Goal: Find specific page/section: Find specific page/section

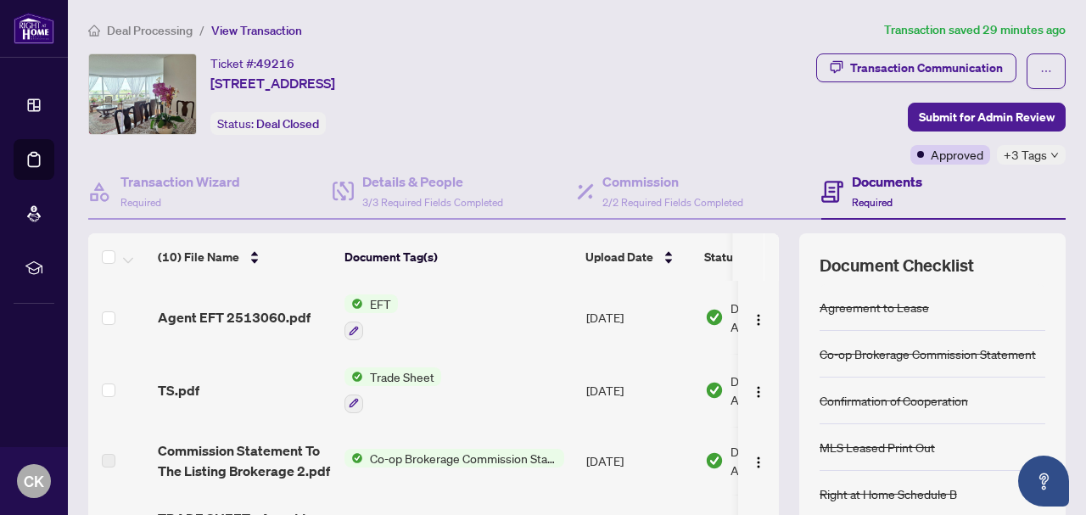
click at [392, 303] on span "EFT" at bounding box center [380, 304] width 35 height 19
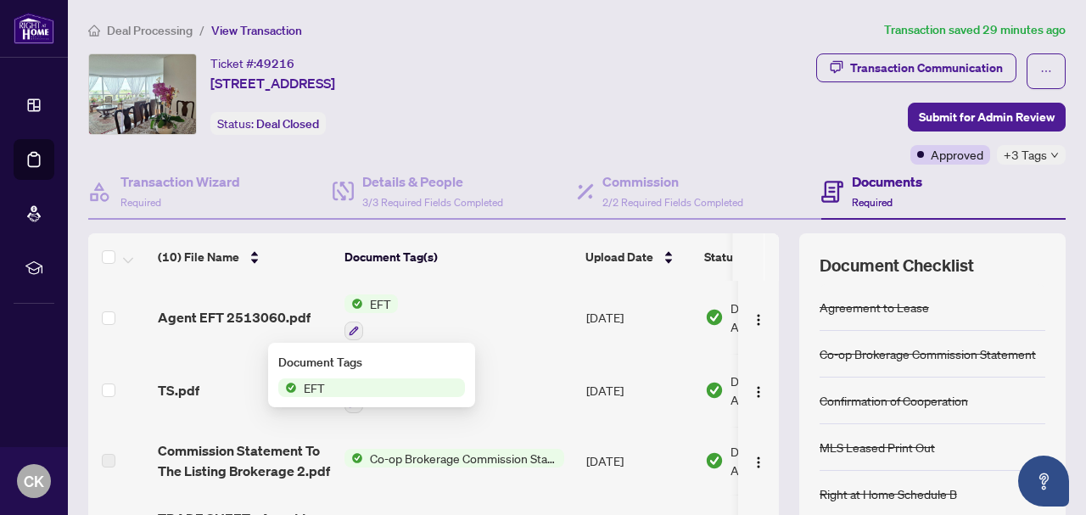
click at [366, 381] on span "EFT" at bounding box center [371, 388] width 187 height 19
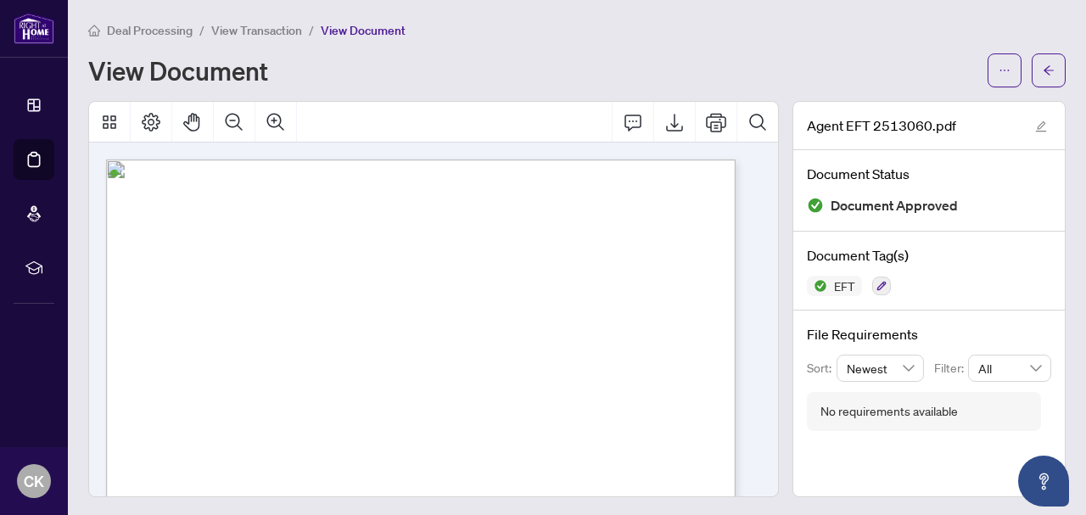
scroll to position [85, 0]
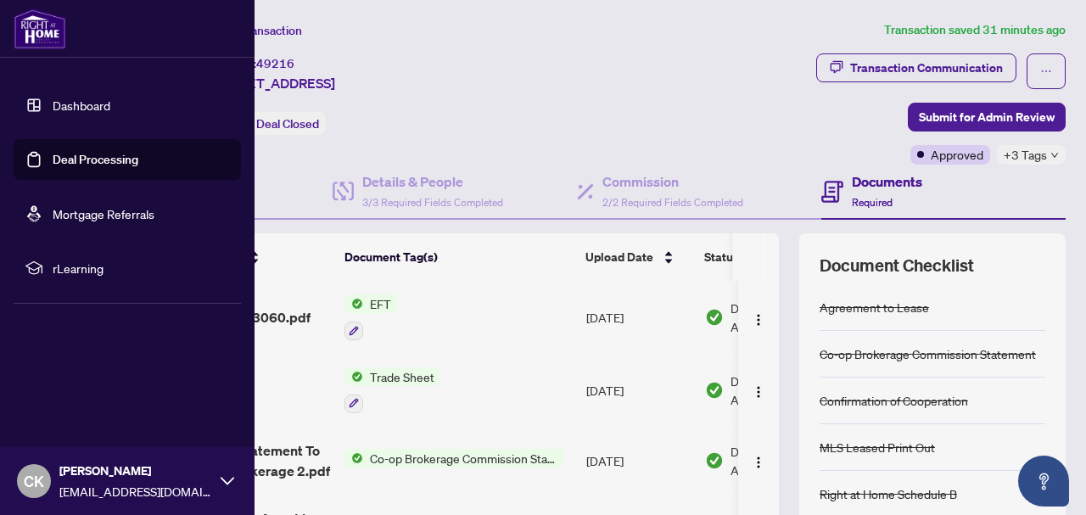
click at [49, 41] on img at bounding box center [40, 28] width 53 height 41
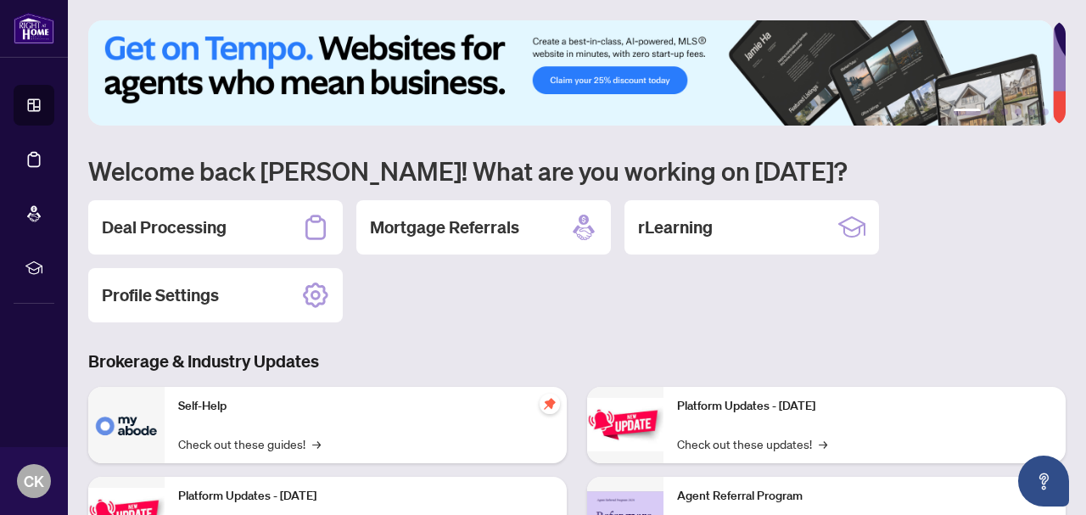
drag, startPoint x: 182, startPoint y: 230, endPoint x: 277, endPoint y: 198, distance: 100.4
click at [182, 231] on h2 "Deal Processing" at bounding box center [164, 228] width 125 height 24
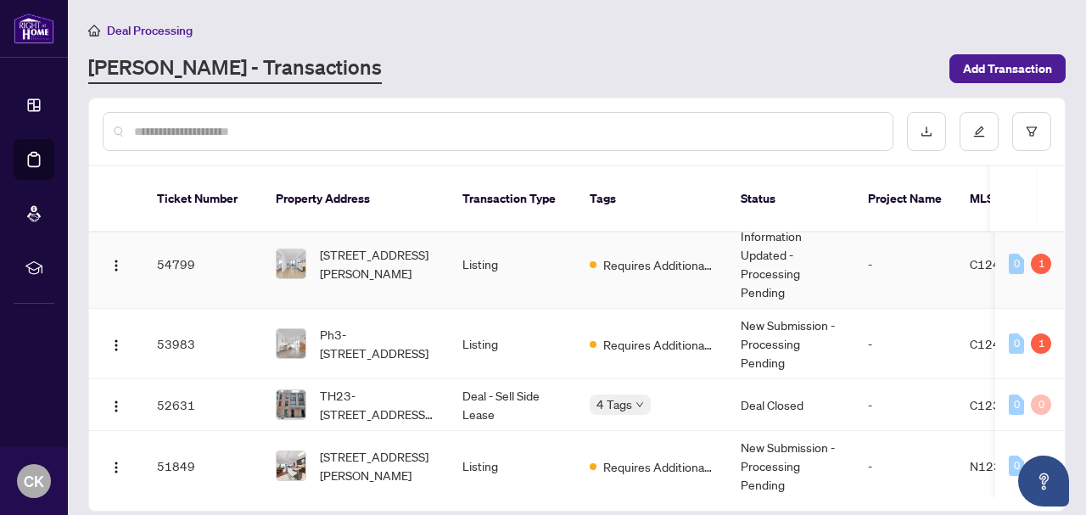
scroll to position [85, 0]
